Goal: Find specific page/section: Find specific page/section

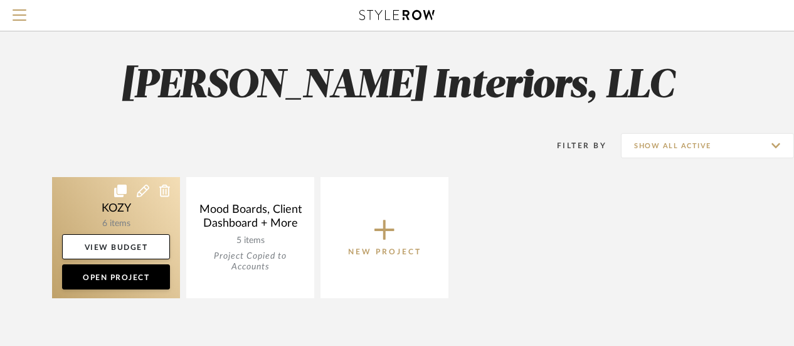
click at [117, 209] on link at bounding box center [116, 237] width 128 height 121
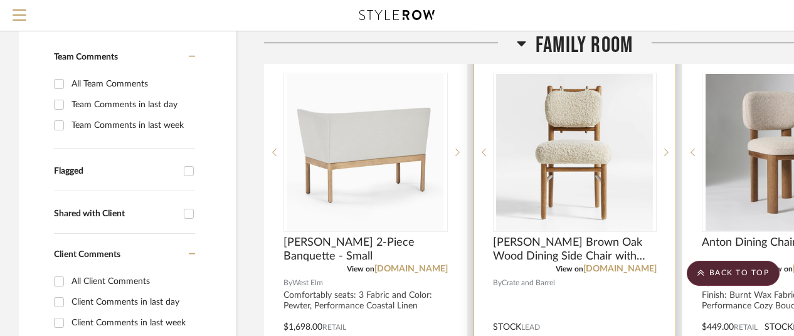
scroll to position [188, 0]
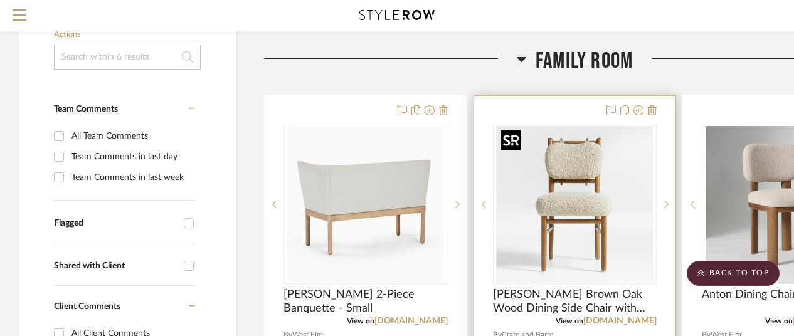
click at [582, 188] on img "0" at bounding box center [574, 204] width 157 height 157
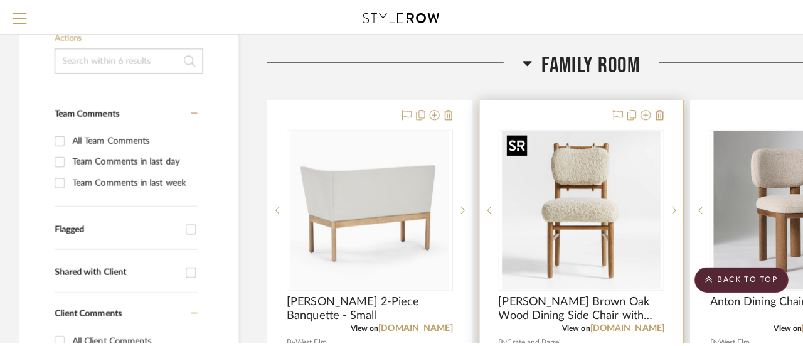
scroll to position [0, 0]
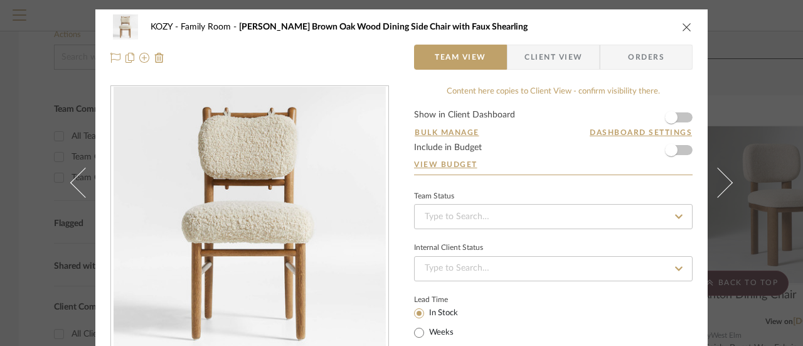
click at [682, 26] on icon "close" at bounding box center [687, 27] width 10 height 10
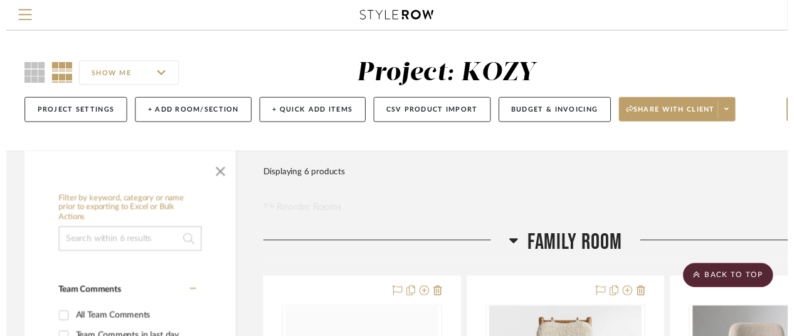
scroll to position [188, 0]
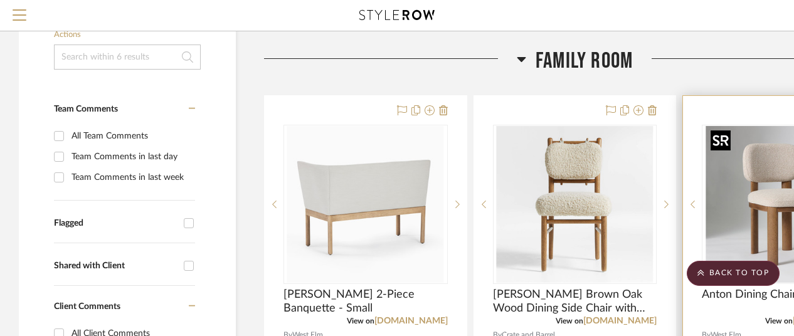
click at [769, 189] on img "0" at bounding box center [784, 204] width 157 height 157
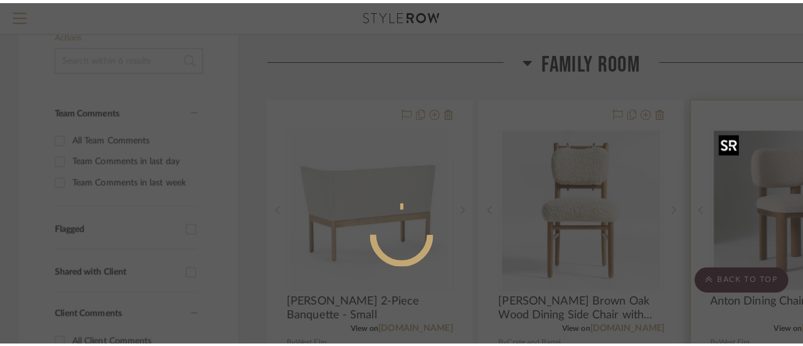
scroll to position [0, 0]
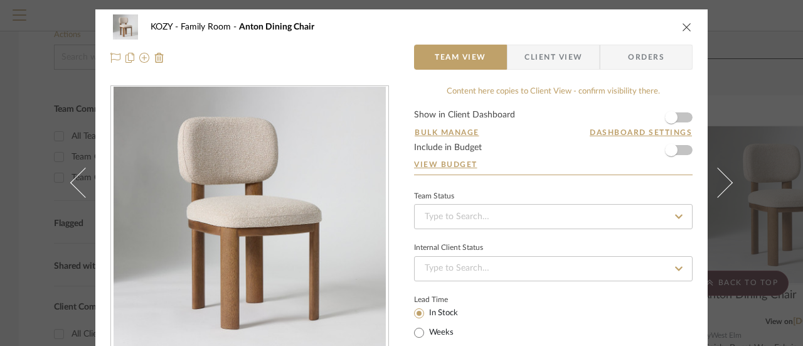
click at [682, 25] on icon "close" at bounding box center [687, 27] width 10 height 10
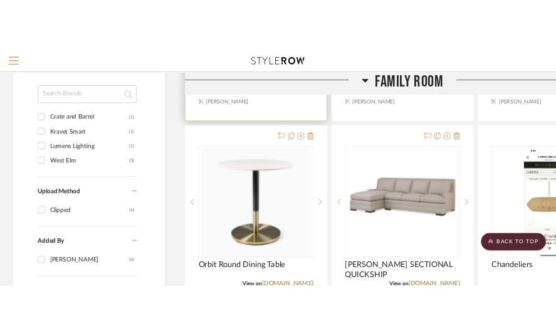
scroll to position [753, 0]
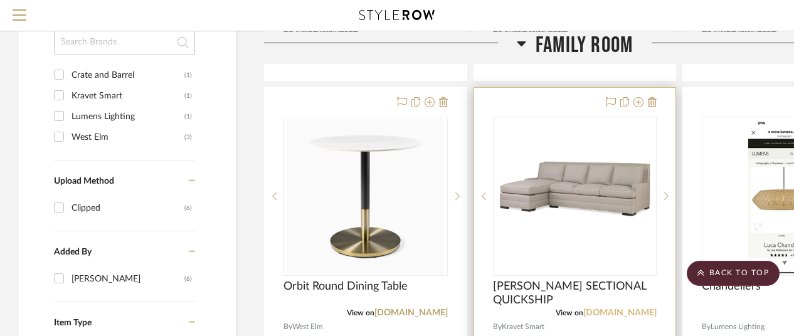
click at [635, 309] on link "kravet.com" at bounding box center [619, 313] width 73 height 9
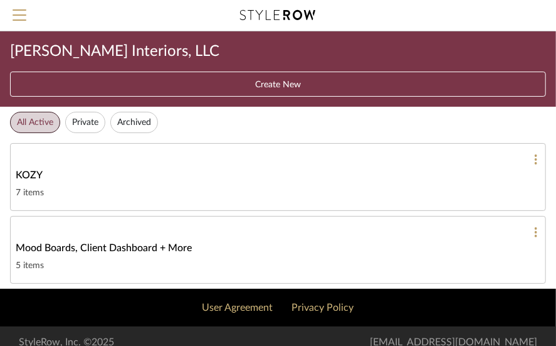
click at [28, 168] on span "KOZY" at bounding box center [29, 175] width 27 height 15
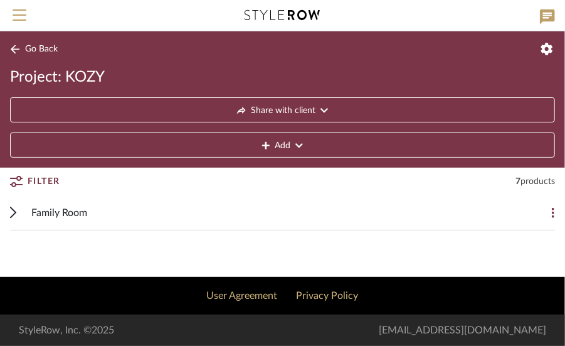
click at [63, 207] on span "Family Room" at bounding box center [59, 212] width 56 height 15
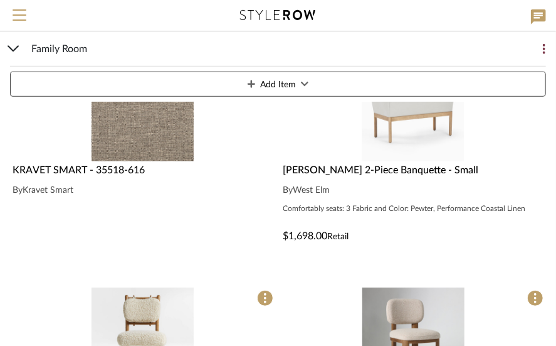
scroll to position [251, 0]
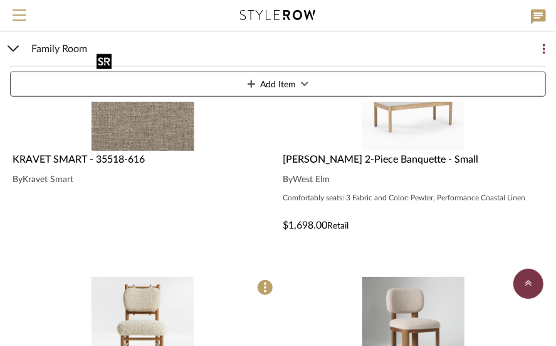
click at [147, 136] on div at bounding box center [143, 99] width 266 height 102
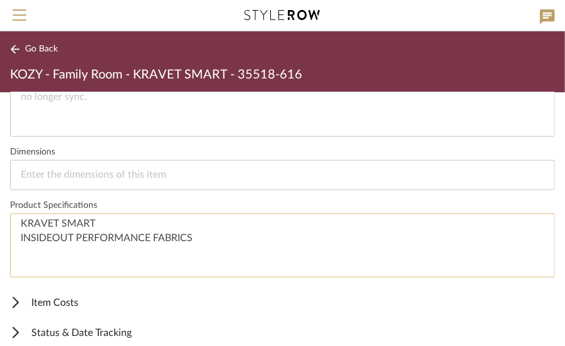
scroll to position [541, 0]
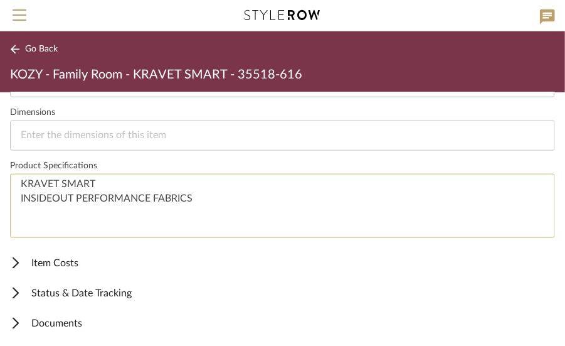
click at [194, 195] on textarea "KRAVET SMART INSIDEOUT PERFORMANCE FABRICS" at bounding box center [282, 206] width 545 height 65
paste textarea "Available On Quick Ship Furniture;Bleach Cleanable"
type textarea "KRAVET SMART INSIDEOUT PERFORMANCE FABRICS Available On Quick Ship Furniture;Bl…"
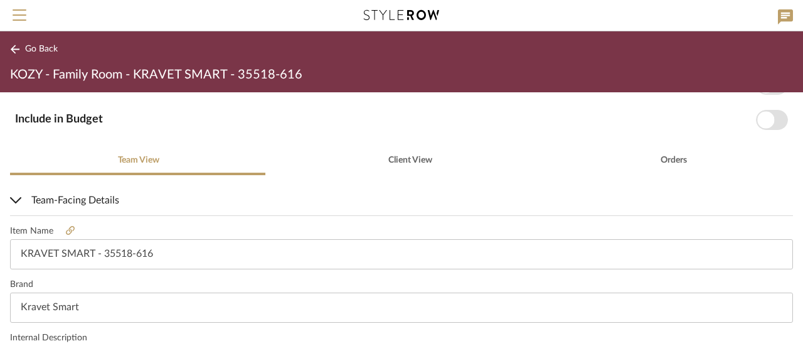
scroll to position [291, 0]
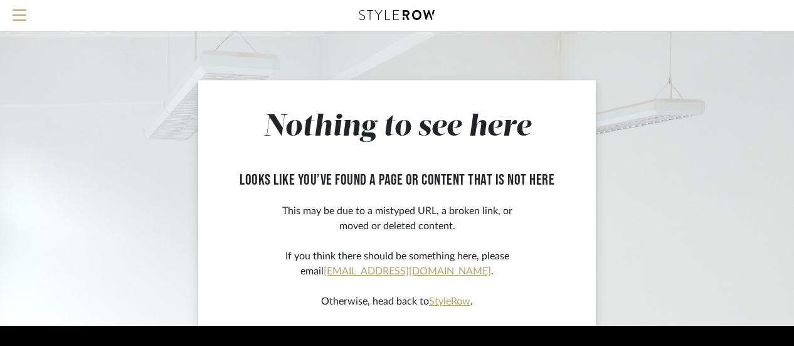
scroll to position [78, 0]
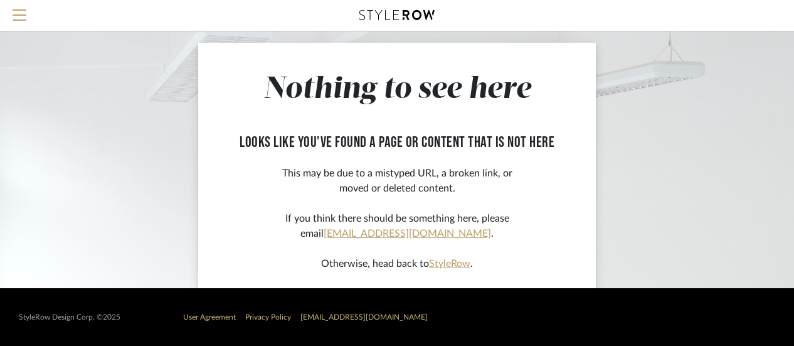
click at [449, 263] on link "StyleRow" at bounding box center [449, 263] width 41 height 10
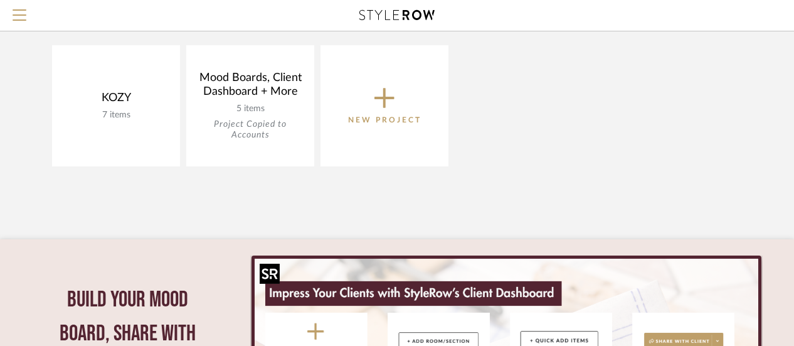
scroll to position [63, 0]
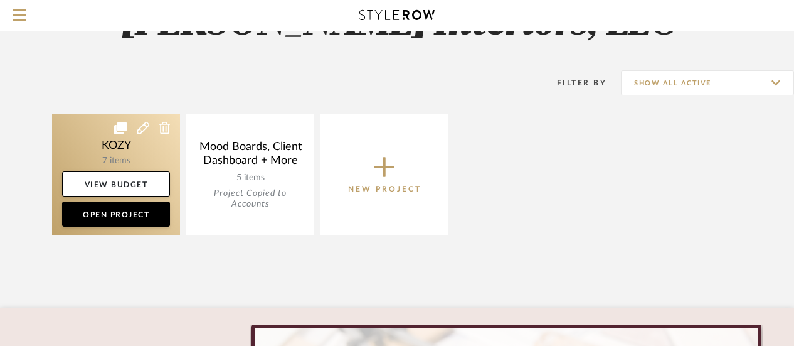
click at [122, 140] on link at bounding box center [116, 174] width 128 height 121
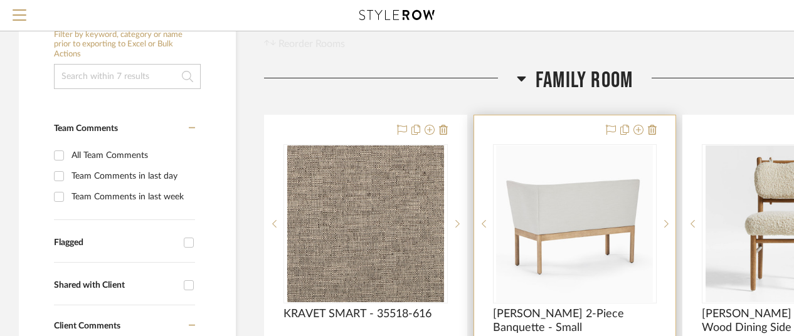
scroll to position [188, 0]
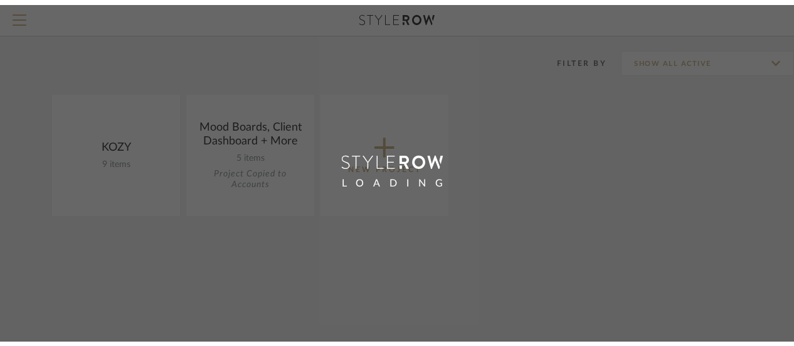
scroll to position [63, 0]
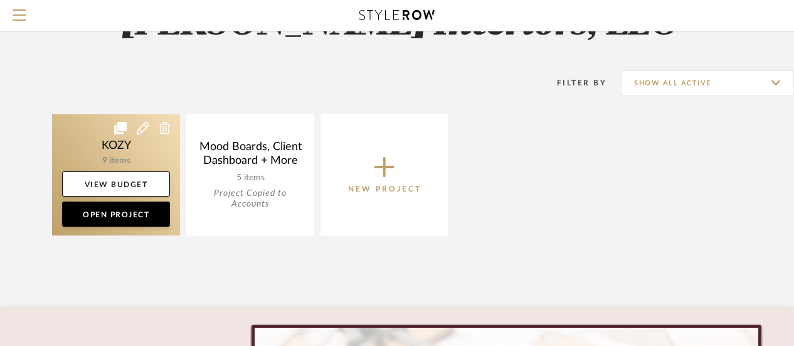
click at [120, 152] on link at bounding box center [116, 174] width 128 height 121
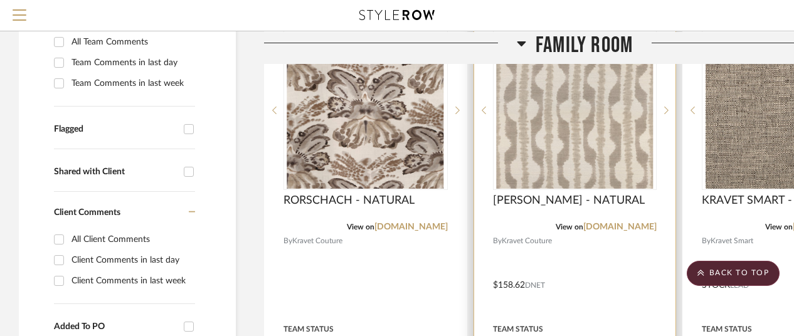
scroll to position [125, 0]
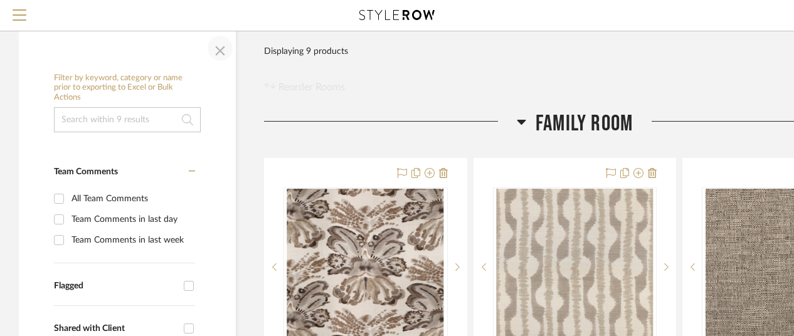
click at [218, 49] on span "button" at bounding box center [220, 48] width 30 height 30
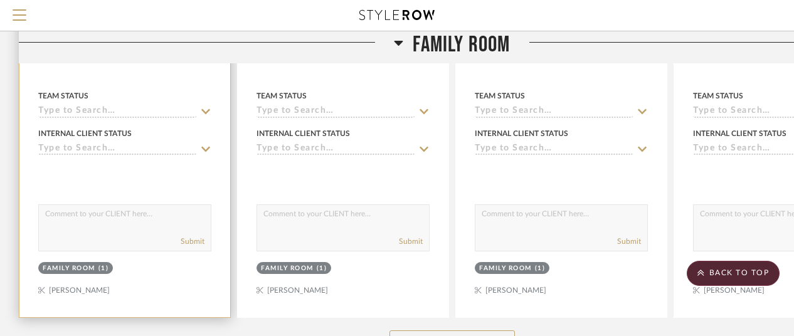
scroll to position [631, 0]
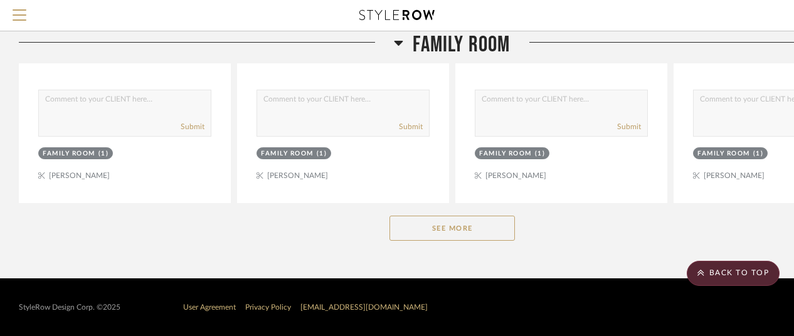
click at [435, 220] on button "See More" at bounding box center [452, 228] width 125 height 25
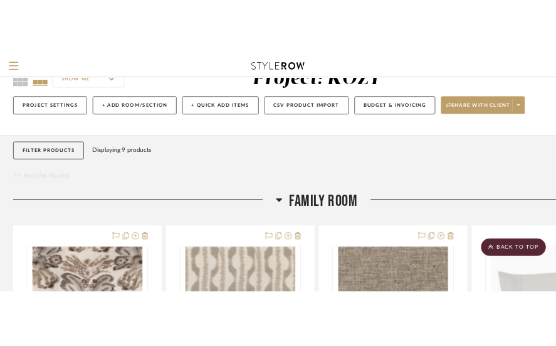
scroll to position [0, 0]
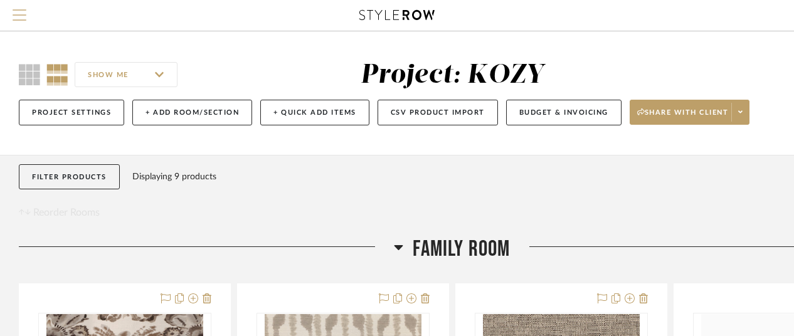
click at [16, 10] on span "Menu" at bounding box center [20, 9] width 14 height 1
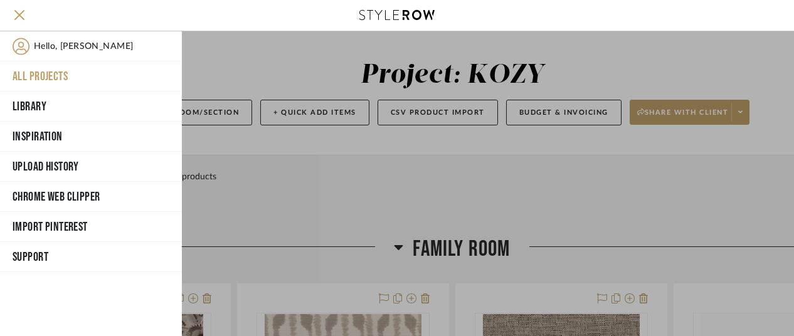
click at [48, 68] on button "All Projects" at bounding box center [91, 76] width 182 height 30
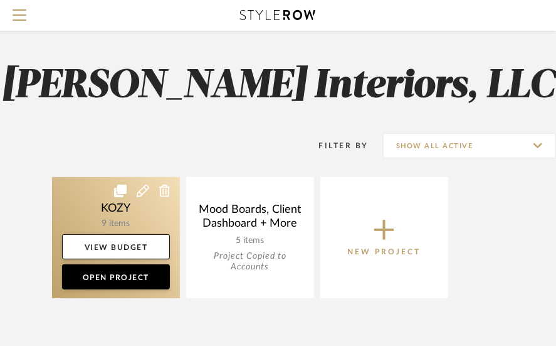
click at [127, 205] on link at bounding box center [116, 237] width 128 height 121
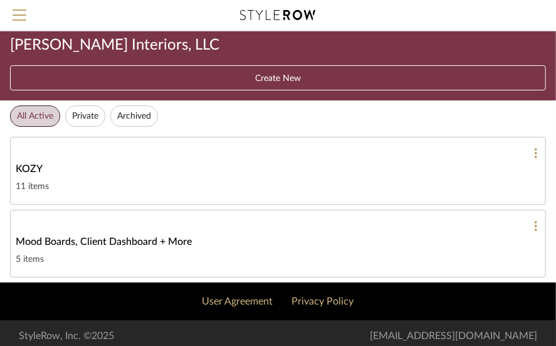
scroll to position [9, 0]
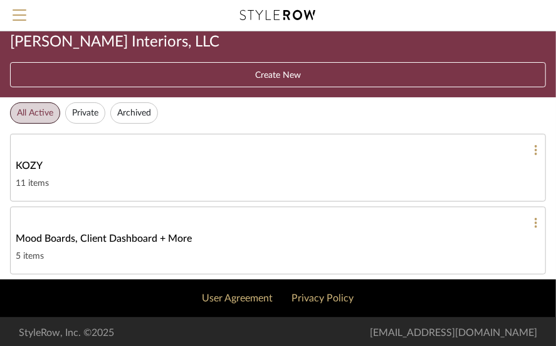
click at [24, 158] on span "KOZY" at bounding box center [29, 165] width 27 height 15
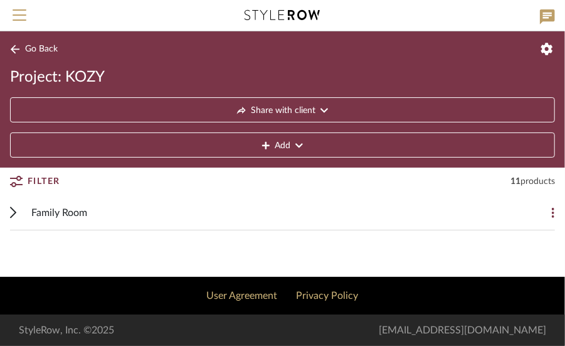
click at [56, 208] on span "Family Room" at bounding box center [59, 212] width 56 height 15
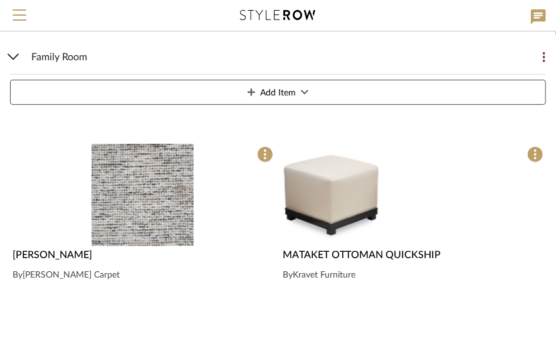
scroll to position [188, 0]
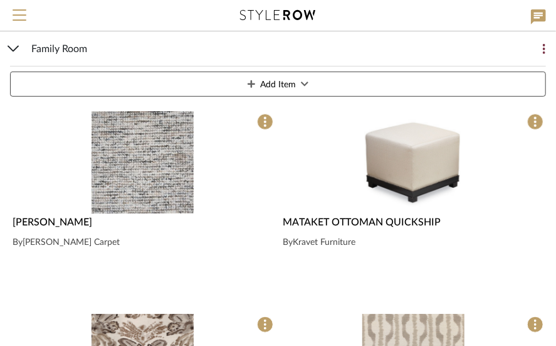
click at [145, 176] on img "0" at bounding box center [143, 162] width 102 height 102
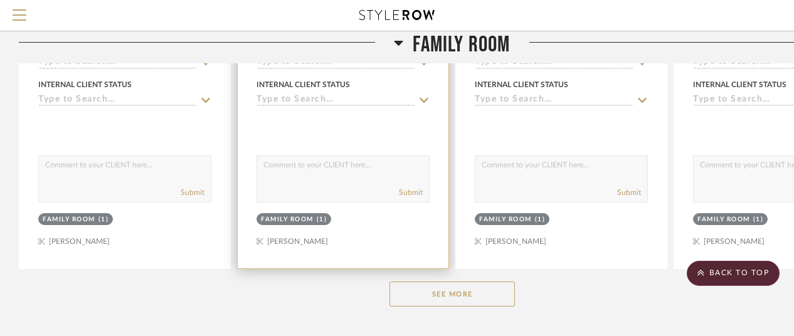
scroll to position [631, 0]
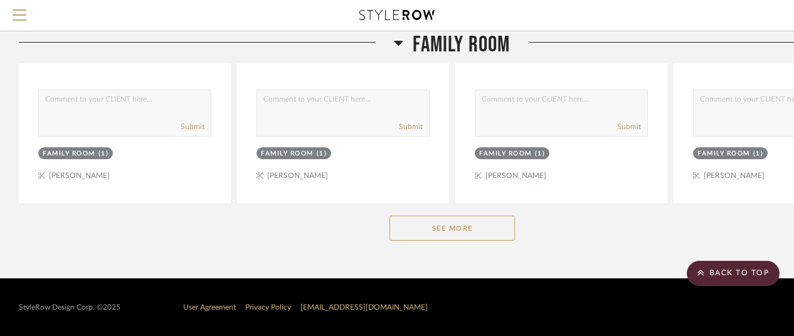
click at [441, 224] on button "See More" at bounding box center [452, 228] width 125 height 25
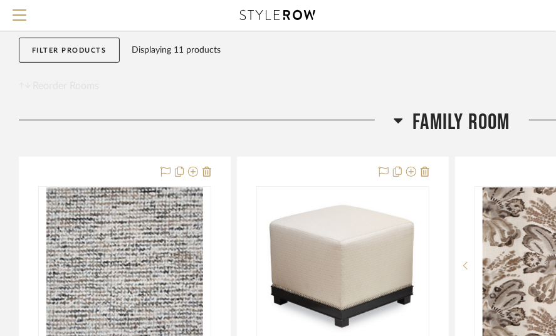
scroll to position [188, 0]
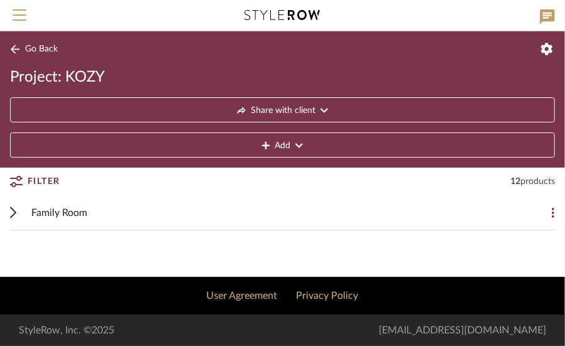
click at [56, 208] on span "Family Room" at bounding box center [59, 212] width 56 height 15
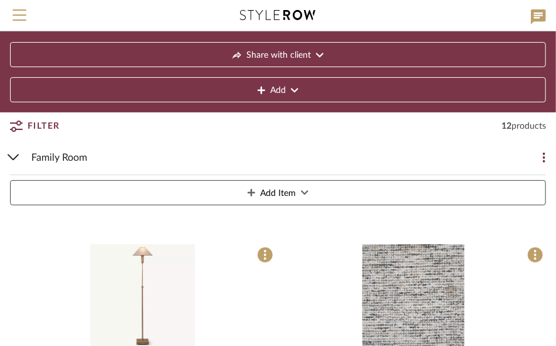
scroll to position [125, 0]
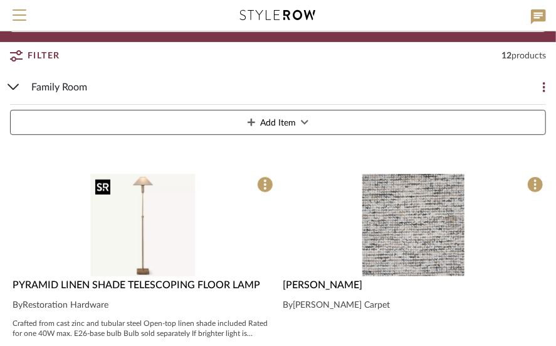
click at [141, 215] on img "0" at bounding box center [142, 225] width 105 height 102
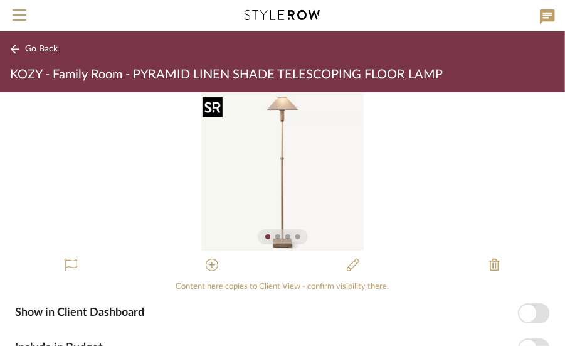
click at [348, 181] on img "0" at bounding box center [282, 171] width 162 height 158
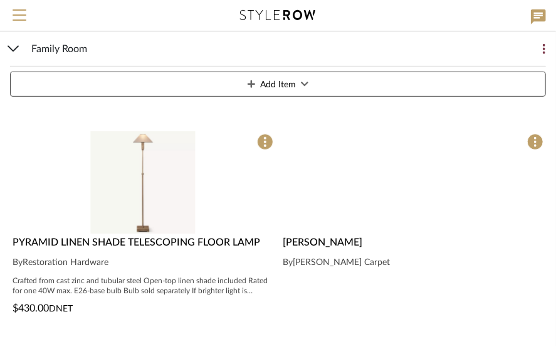
scroll to position [188, 0]
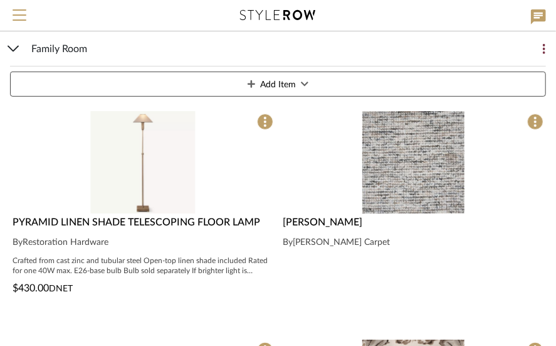
click at [146, 218] on span "PYRAMID LINEN SHADE TELESCOPING FLOOR LAMP" at bounding box center [137, 222] width 248 height 10
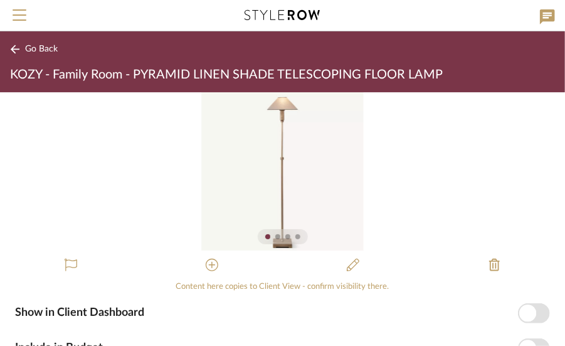
click at [13, 46] on icon at bounding box center [15, 49] width 10 height 9
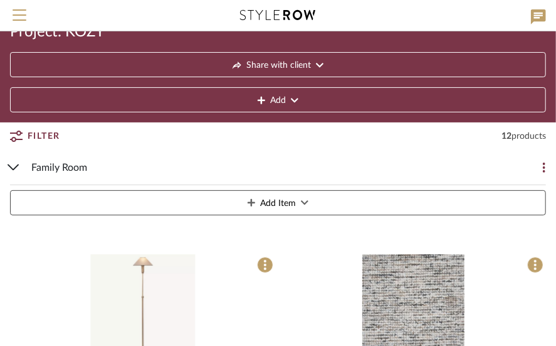
scroll to position [63, 0]
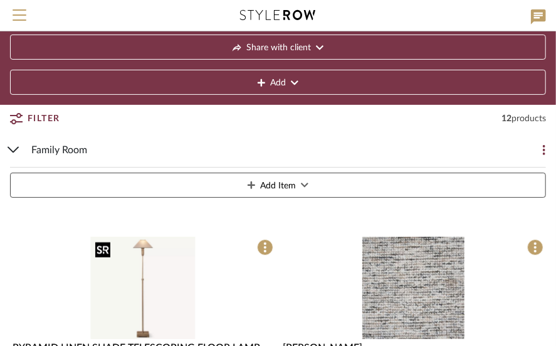
click at [142, 265] on img "0" at bounding box center [142, 288] width 105 height 102
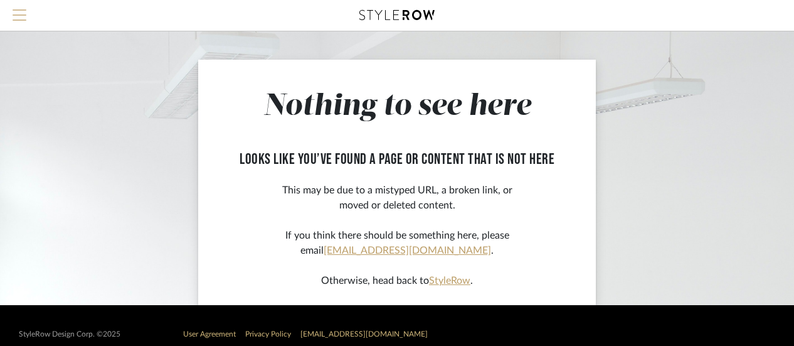
scroll to position [63, 0]
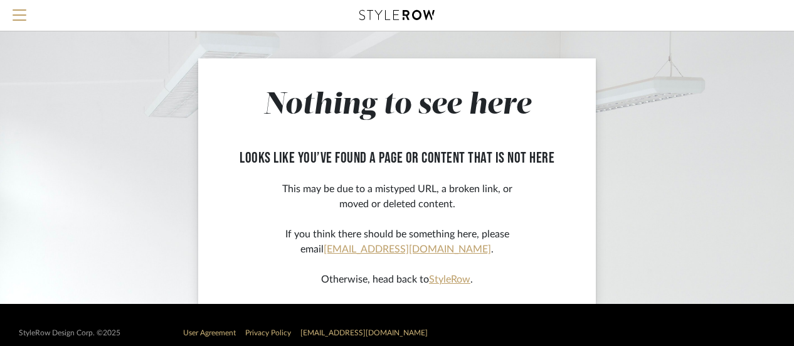
click at [654, 168] on app-not-found-page "Nothing to see here looks like you’ve found a page or content that is not here …" at bounding box center [397, 136] width 794 height 335
click at [16, 12] on span "Menu" at bounding box center [20, 18] width 14 height 19
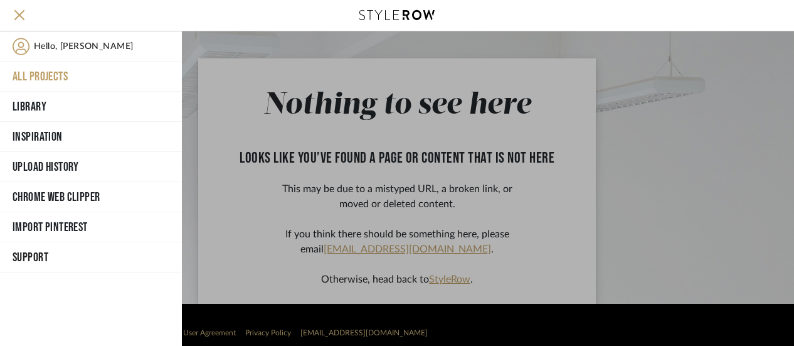
click at [50, 68] on button "All Projects" at bounding box center [91, 76] width 182 height 30
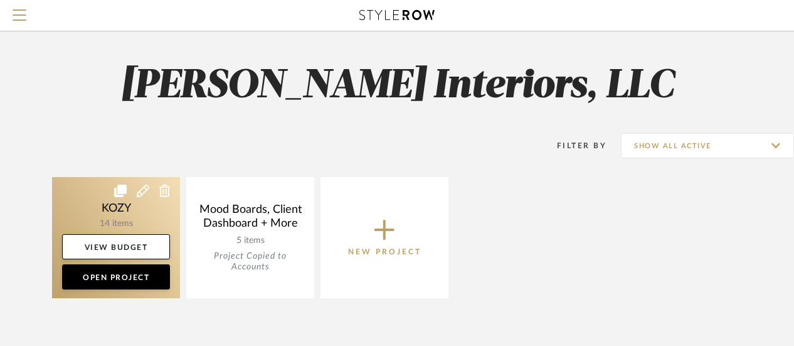
click at [127, 205] on link at bounding box center [116, 237] width 128 height 121
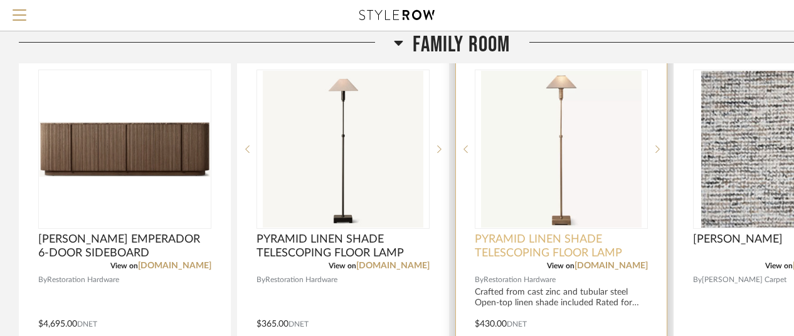
scroll to position [251, 0]
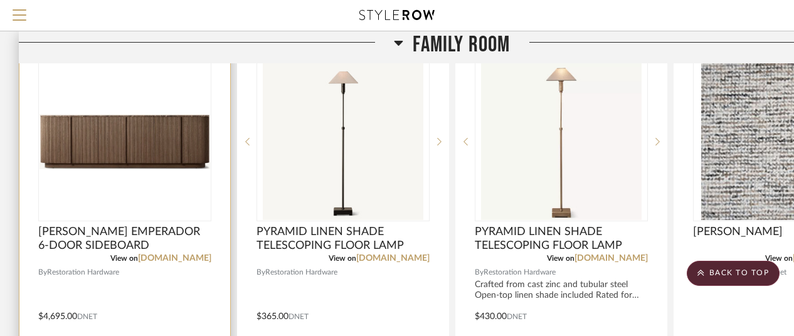
click at [136, 149] on img "0" at bounding box center [125, 142] width 171 height 56
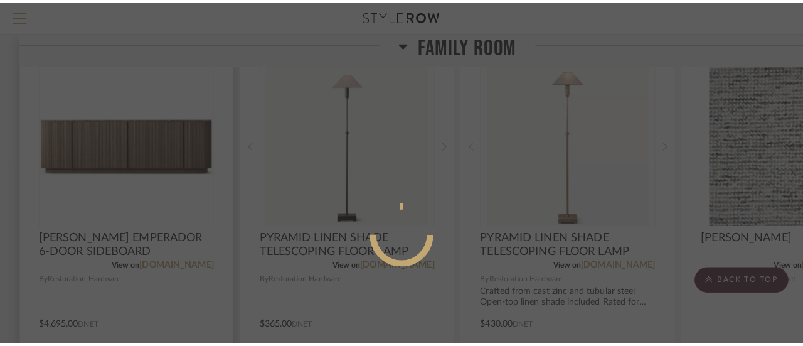
scroll to position [0, 0]
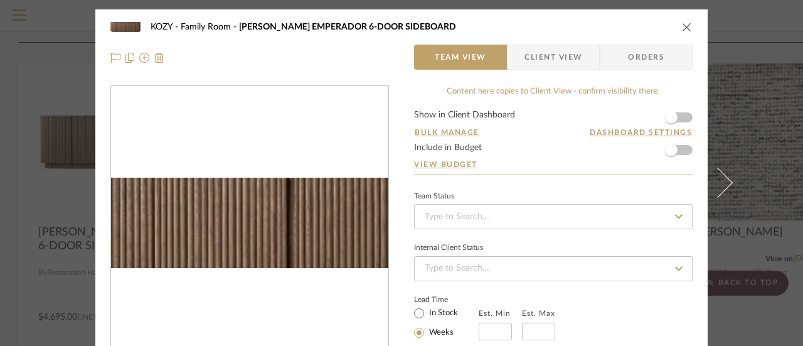
click at [237, 197] on img "0" at bounding box center [249, 223] width 277 height 90
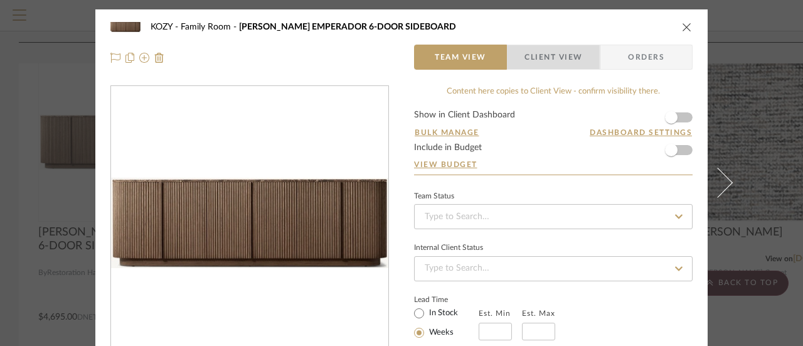
click at [542, 58] on span "Client View" at bounding box center [553, 57] width 58 height 25
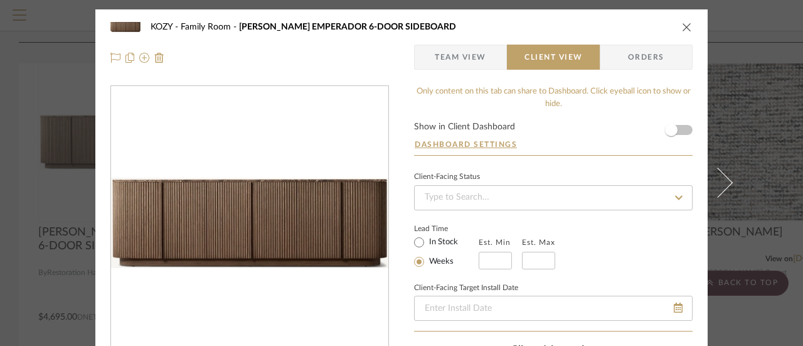
drag, startPoint x: 459, startPoint y: 54, endPoint x: 467, endPoint y: 54, distance: 7.5
click at [464, 54] on span "Team View" at bounding box center [460, 57] width 51 height 25
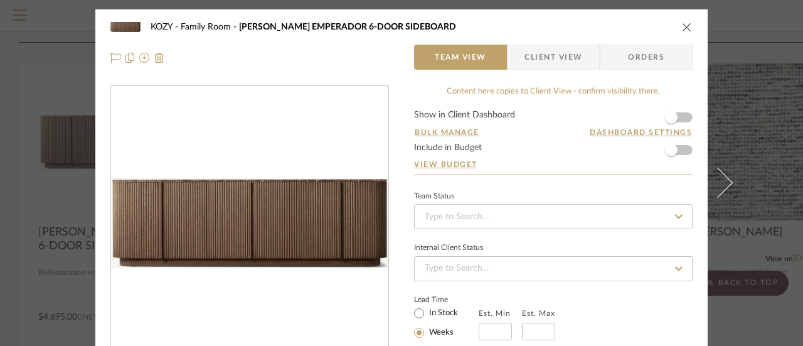
click at [683, 28] on icon "close" at bounding box center [687, 27] width 10 height 10
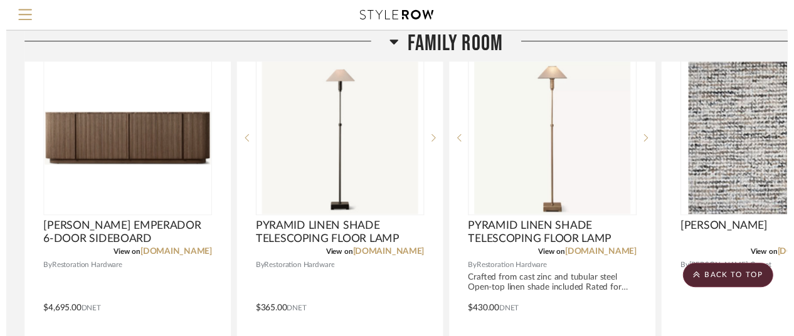
scroll to position [251, 0]
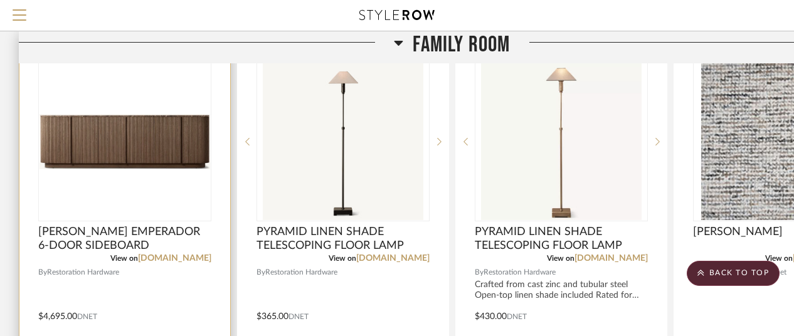
drag, startPoint x: 151, startPoint y: 130, endPoint x: 126, endPoint y: 135, distance: 25.5
click at [126, 135] on img "0" at bounding box center [125, 142] width 171 height 56
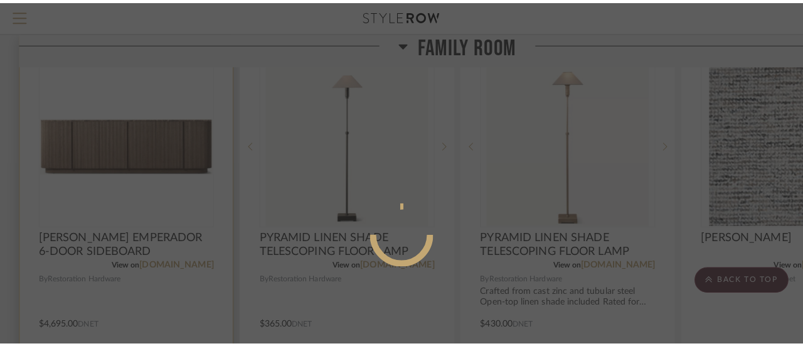
scroll to position [0, 0]
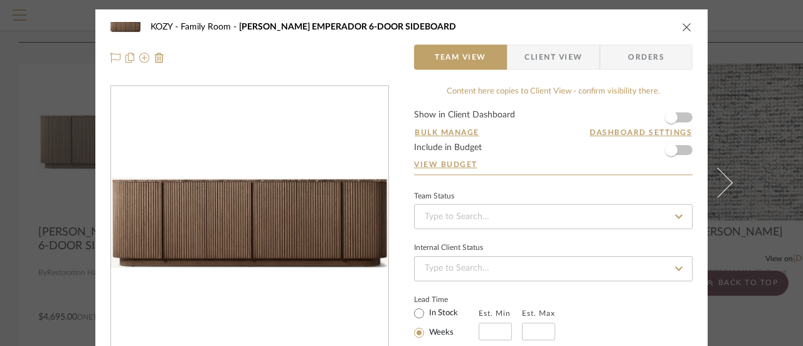
click at [684, 25] on icon "close" at bounding box center [687, 27] width 10 height 10
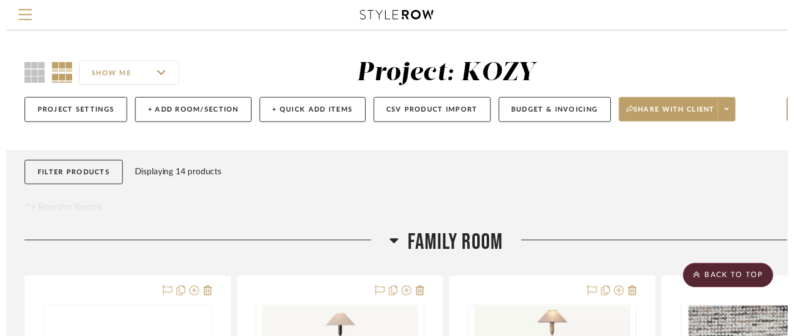
scroll to position [251, 0]
